Goal: Task Accomplishment & Management: Use online tool/utility

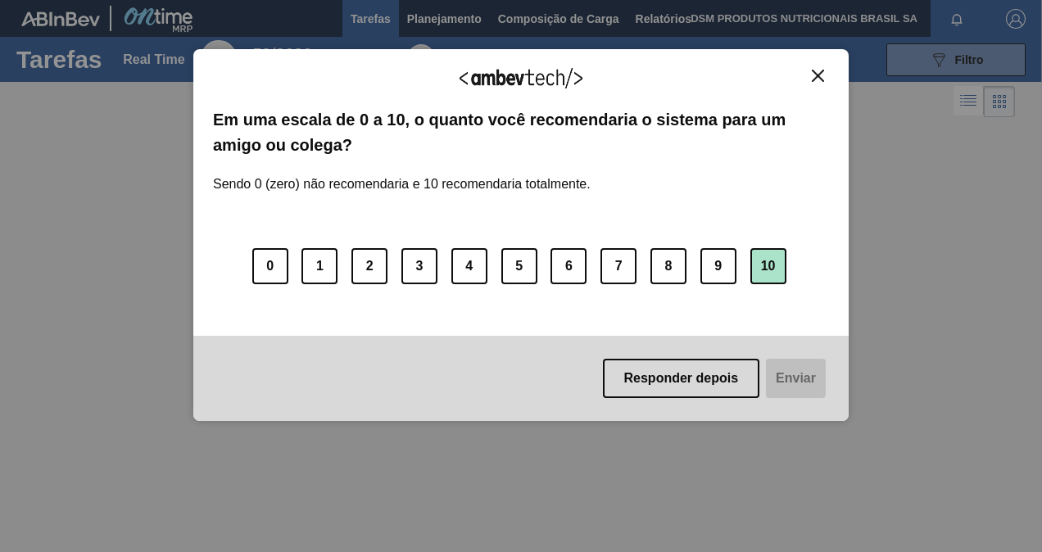
click at [765, 274] on button "10" at bounding box center [768, 266] width 36 height 36
click at [775, 374] on button "Enviar" at bounding box center [794, 378] width 63 height 39
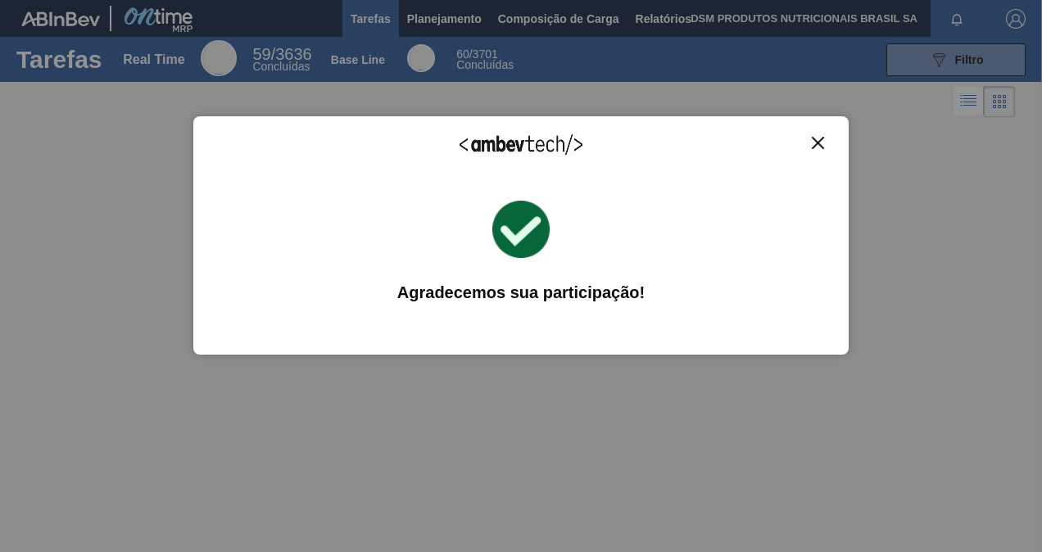
click at [819, 138] on img "Close" at bounding box center [818, 143] width 12 height 12
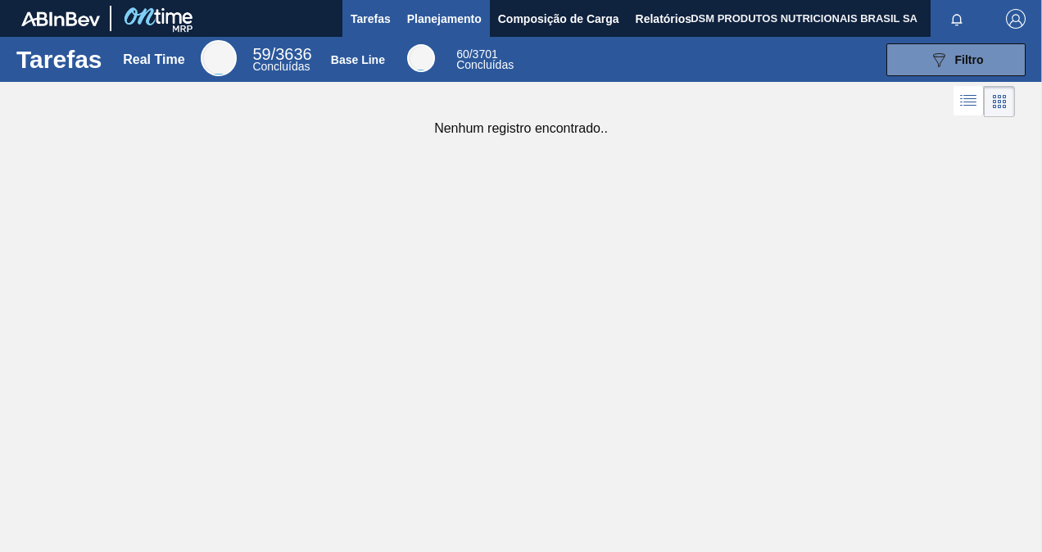
click at [458, 14] on span "Planejamento" at bounding box center [444, 19] width 75 height 20
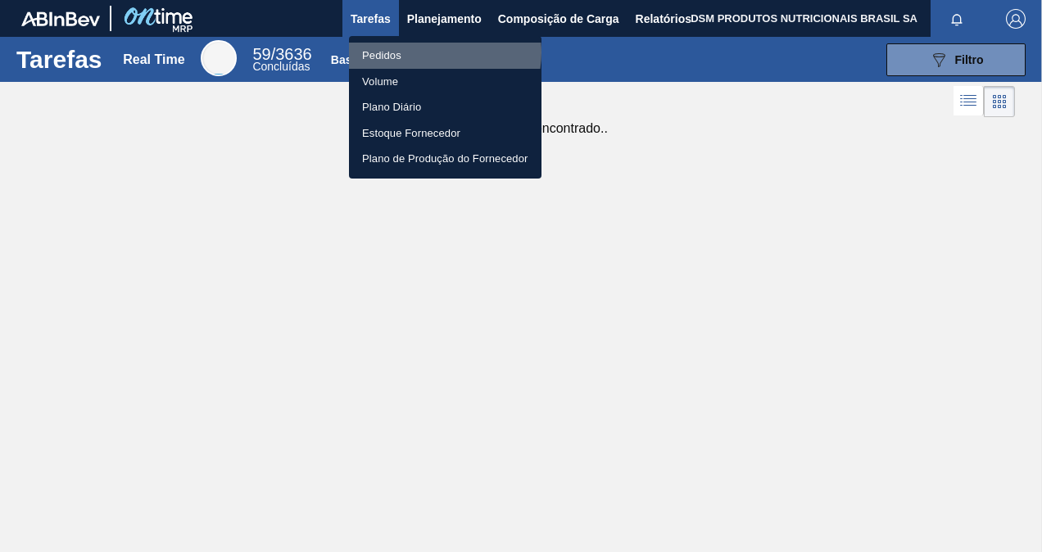
click at [434, 52] on li "Pedidos" at bounding box center [445, 56] width 193 height 26
